Goal: Information Seeking & Learning: Learn about a topic

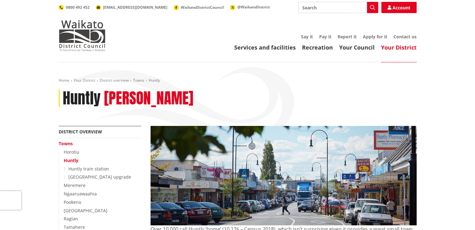
click at [326, 8] on input "Search" at bounding box center [338, 7] width 80 height 11
type input "summer internship"
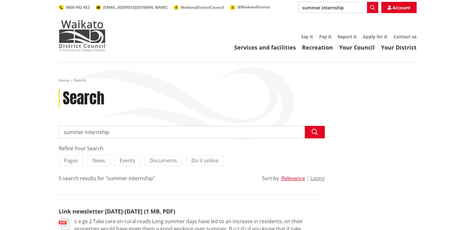
click at [42, 141] on div "Home Search Search Search summer internship Search Refine Your Search Pages New…" at bounding box center [237, 233] width 475 height 342
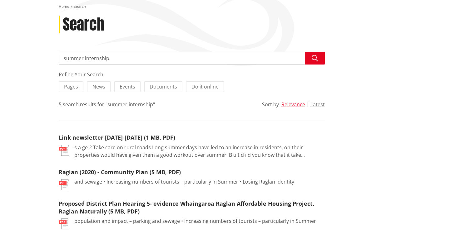
scroll to position [12, 0]
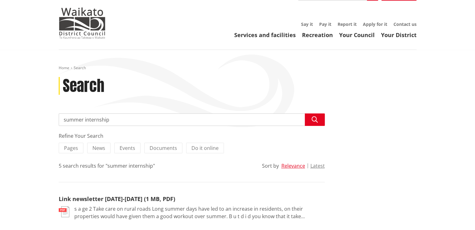
click at [275, 70] on ol "Home Search" at bounding box center [238, 68] width 358 height 5
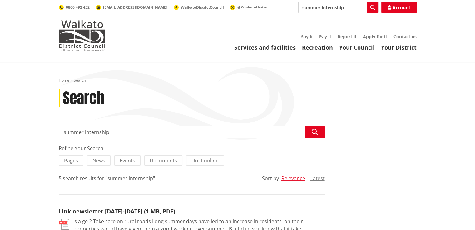
click at [275, 78] on div "Home Search Search Search summer internship Search Refine Your Search Pages New…" at bounding box center [237, 228] width 367 height 301
click at [278, 50] on link "Services and facilities" at bounding box center [264, 47] width 61 height 7
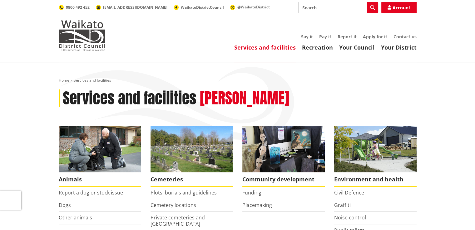
click at [321, 8] on input "Search" at bounding box center [338, 7] width 80 height 11
type input "jobs"
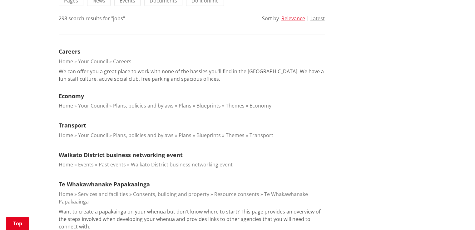
scroll to position [87, 0]
